Goal: Download file/media

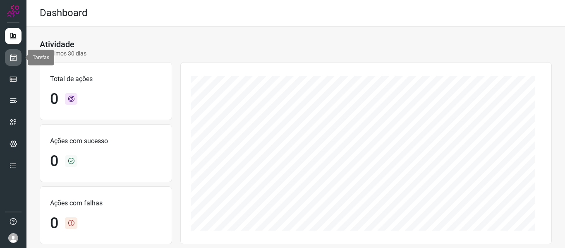
click at [16, 58] on icon at bounding box center [13, 57] width 9 height 8
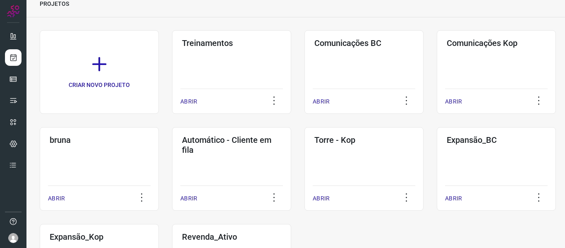
scroll to position [116, 0]
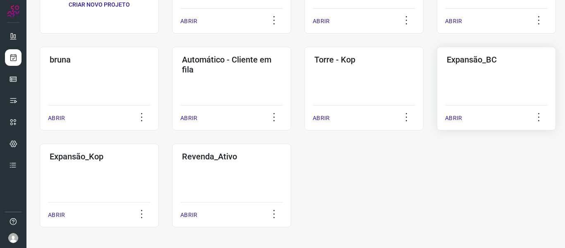
click at [473, 87] on div "Expansão_BC ABRIR" at bounding box center [496, 89] width 119 height 84
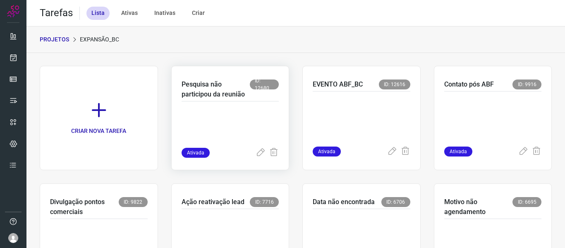
click at [241, 129] on p at bounding box center [231, 126] width 98 height 41
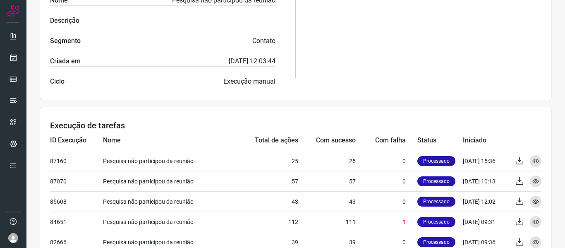
scroll to position [226, 0]
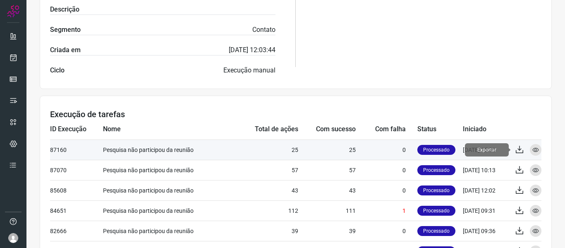
click at [517, 151] on icon at bounding box center [520, 150] width 10 height 10
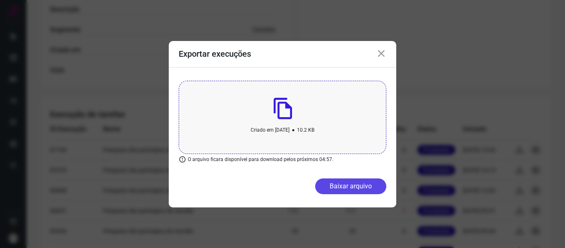
click at [347, 183] on button "Baixar arquivo" at bounding box center [350, 186] width 71 height 16
click at [381, 53] on icon at bounding box center [382, 54] width 10 height 10
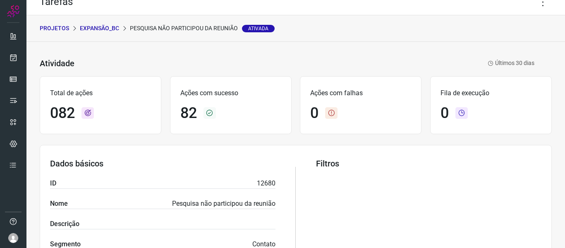
scroll to position [7, 0]
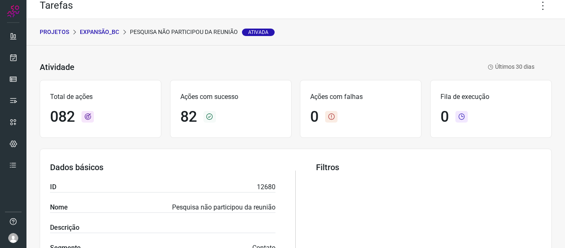
click at [86, 31] on p "Expansão_BC" at bounding box center [99, 32] width 39 height 9
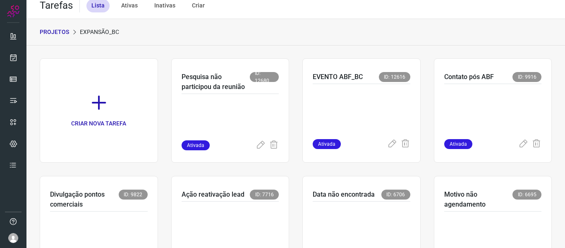
click at [65, 32] on p "PROJETOS" at bounding box center [54, 32] width 29 height 9
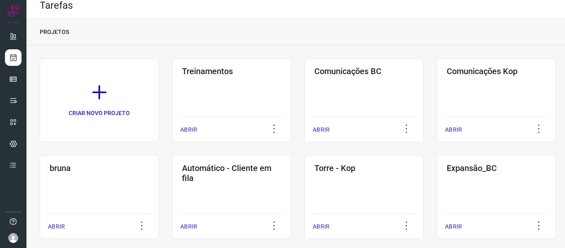
scroll to position [116, 0]
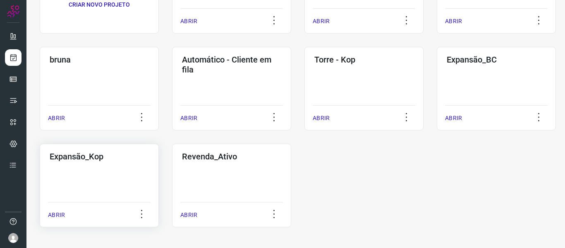
click at [137, 168] on div "Expansão_Kop ABRIR" at bounding box center [99, 186] width 119 height 84
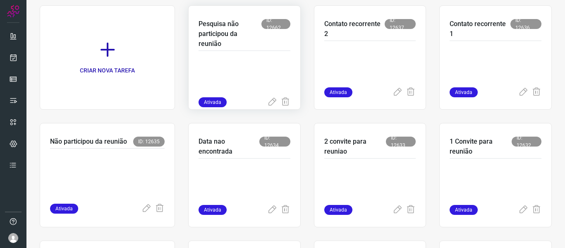
click at [248, 67] on p at bounding box center [245, 76] width 92 height 41
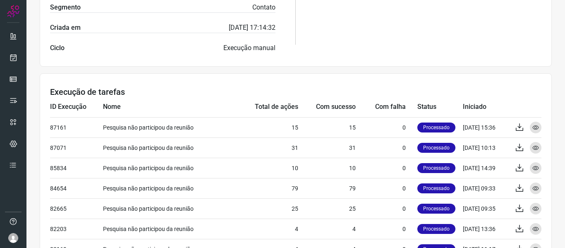
scroll to position [272, 0]
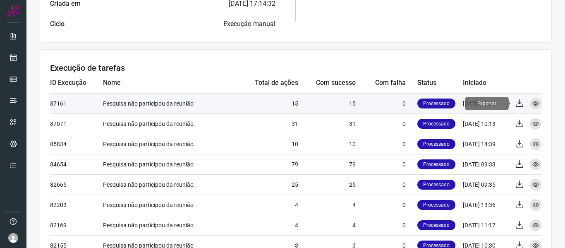
click at [515, 101] on icon at bounding box center [520, 104] width 10 height 10
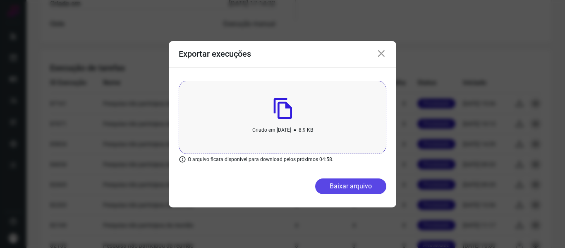
click at [334, 187] on button "Baixar arquivo" at bounding box center [350, 186] width 71 height 16
click at [378, 53] on icon at bounding box center [382, 54] width 10 height 10
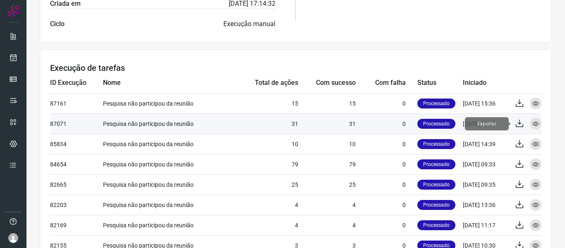
click at [516, 123] on icon at bounding box center [520, 124] width 10 height 10
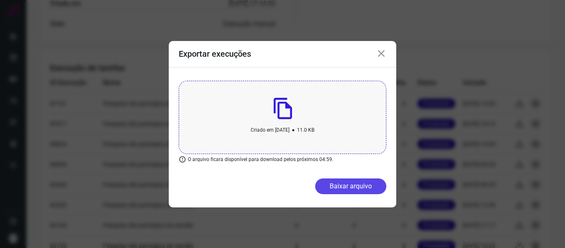
click at [347, 182] on button "Baixar arquivo" at bounding box center [350, 186] width 71 height 16
click at [383, 53] on icon at bounding box center [382, 54] width 10 height 10
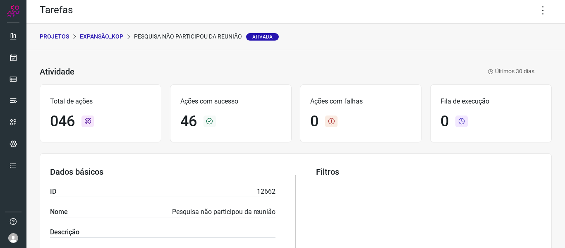
scroll to position [0, 0]
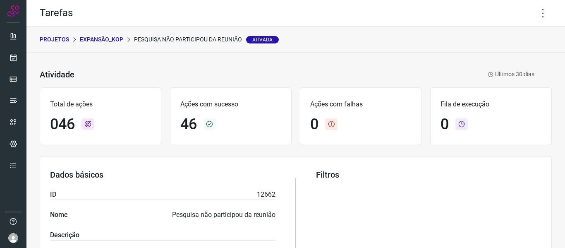
click at [103, 41] on p "Expansão_Kop" at bounding box center [101, 39] width 43 height 9
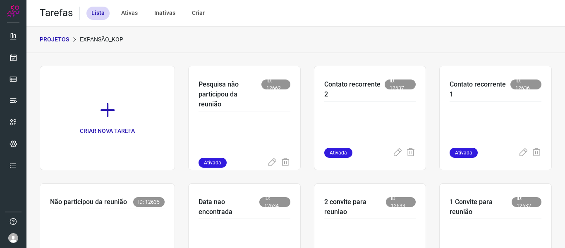
click at [60, 40] on p "PROJETOS" at bounding box center [54, 39] width 29 height 9
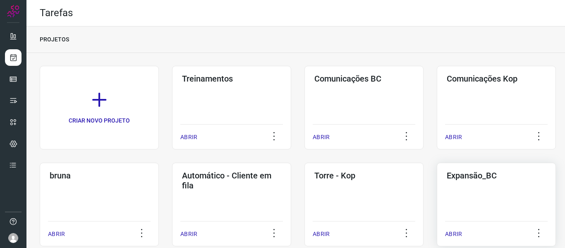
click at [488, 184] on div "Expansão_BC ABRIR" at bounding box center [496, 205] width 119 height 84
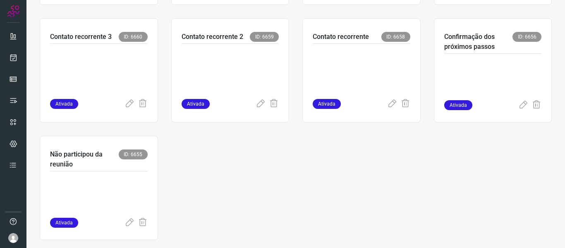
scroll to position [70, 0]
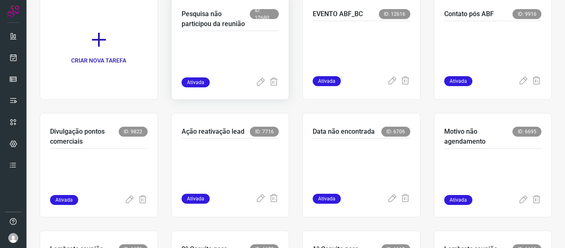
click at [249, 39] on p at bounding box center [231, 56] width 98 height 41
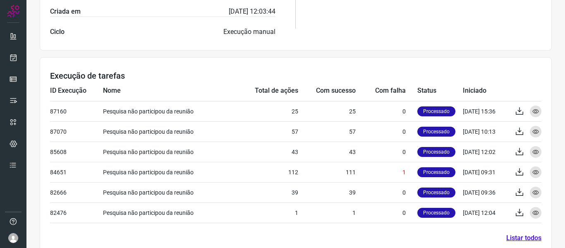
scroll to position [281, 0]
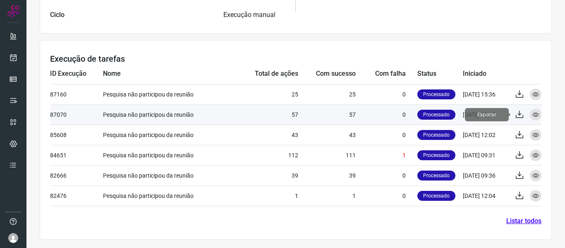
click at [517, 117] on icon at bounding box center [520, 115] width 10 height 10
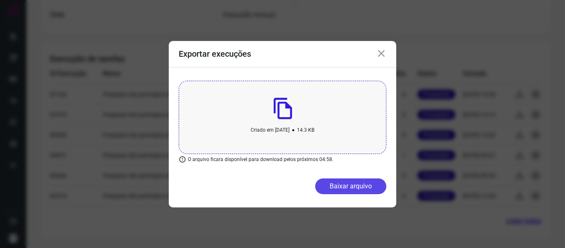
click at [353, 189] on button "Baixar arquivo" at bounding box center [350, 186] width 71 height 16
